Goal: Navigation & Orientation: Find specific page/section

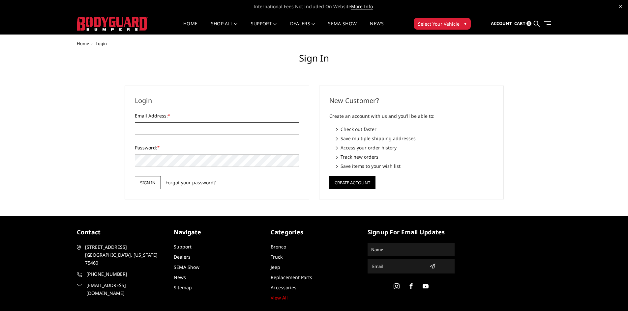
type input "[EMAIL_ADDRESS][DOMAIN_NAME]"
click at [145, 187] on input "Sign in" at bounding box center [148, 182] width 26 height 13
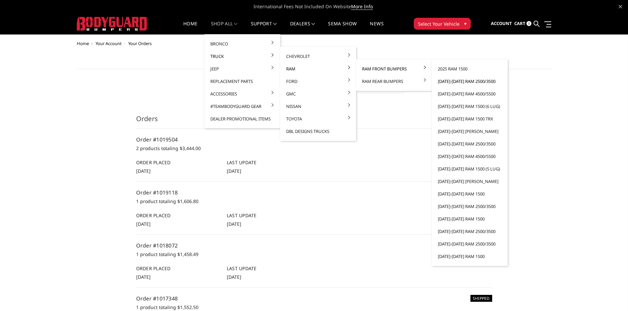
click at [462, 80] on link "[DATE]-[DATE] Ram 2500/3500" at bounding box center [469, 81] width 71 height 13
